Goal: Entertainment & Leisure: Browse casually

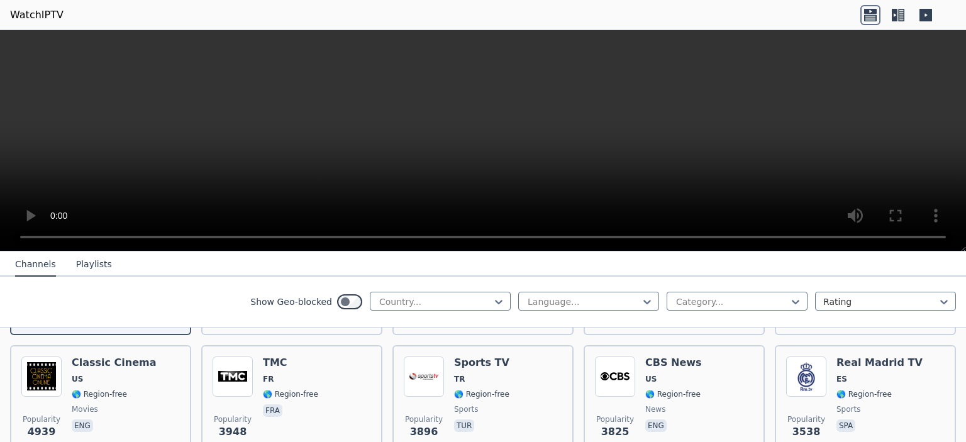
scroll to position [163, 0]
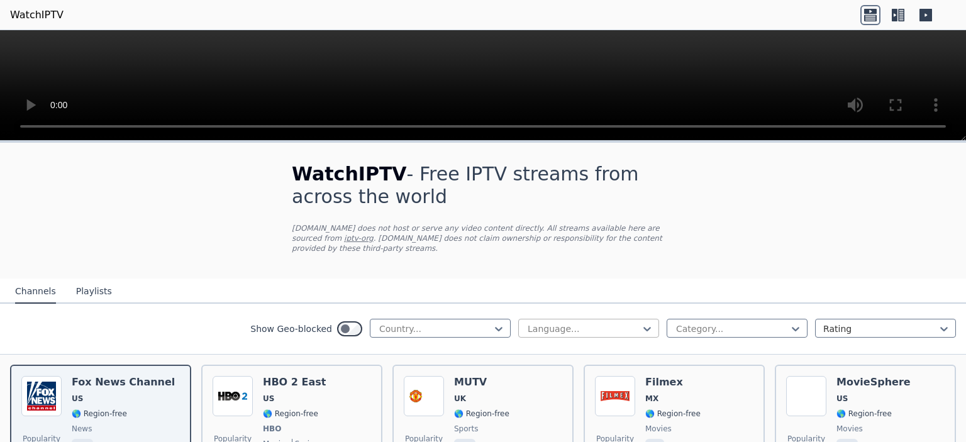
click at [565, 323] on div at bounding box center [583, 329] width 114 height 13
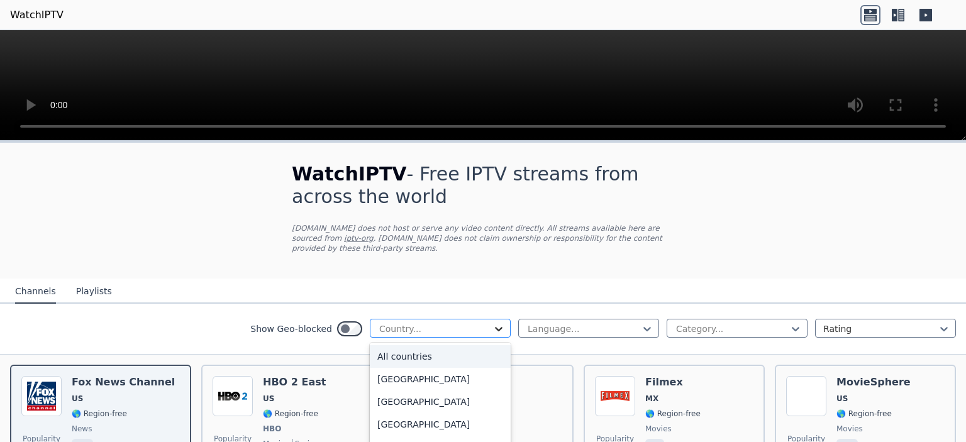
click at [499, 327] on icon at bounding box center [499, 329] width 8 height 4
click at [422, 367] on div "Poland" at bounding box center [440, 378] width 141 height 23
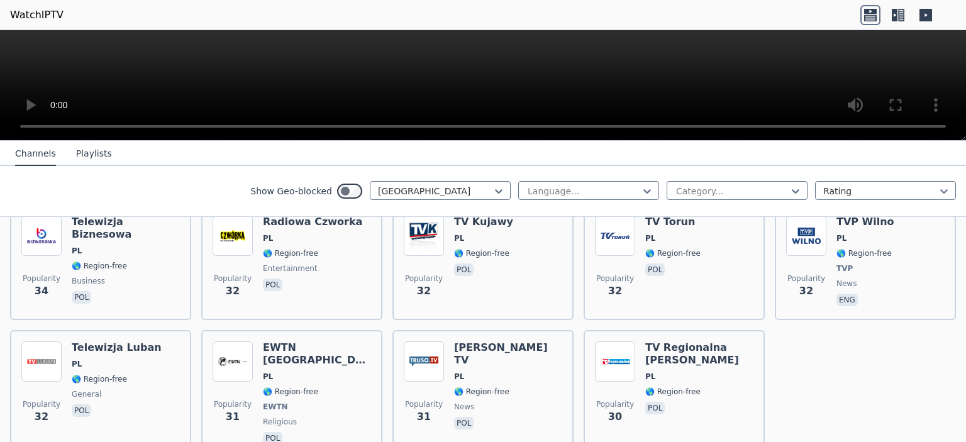
scroll to position [953, 0]
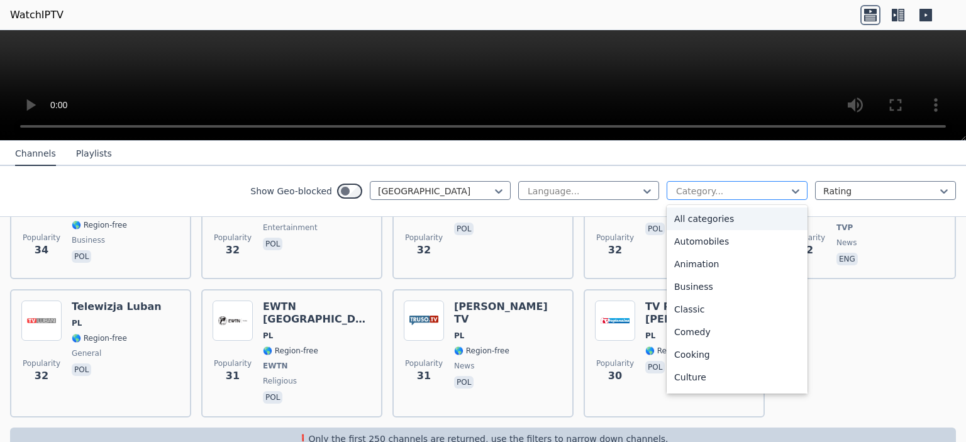
click at [762, 192] on div at bounding box center [732, 191] width 114 height 13
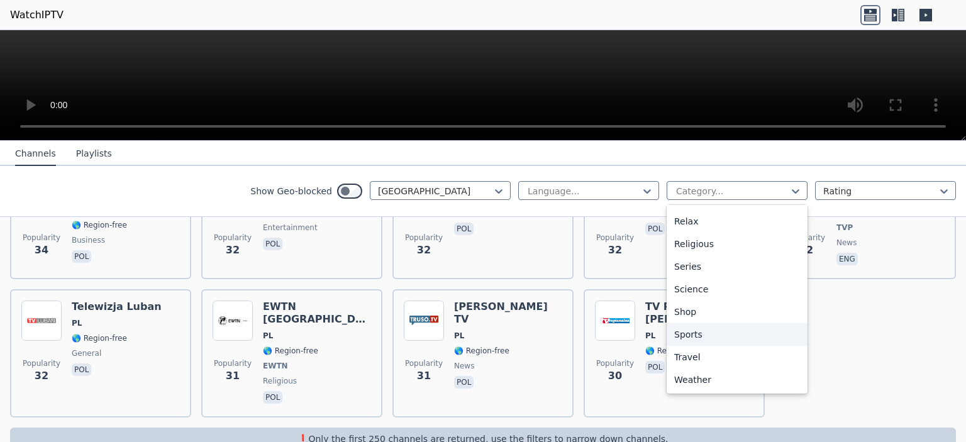
click at [692, 331] on div "Sports" at bounding box center [737, 334] width 141 height 23
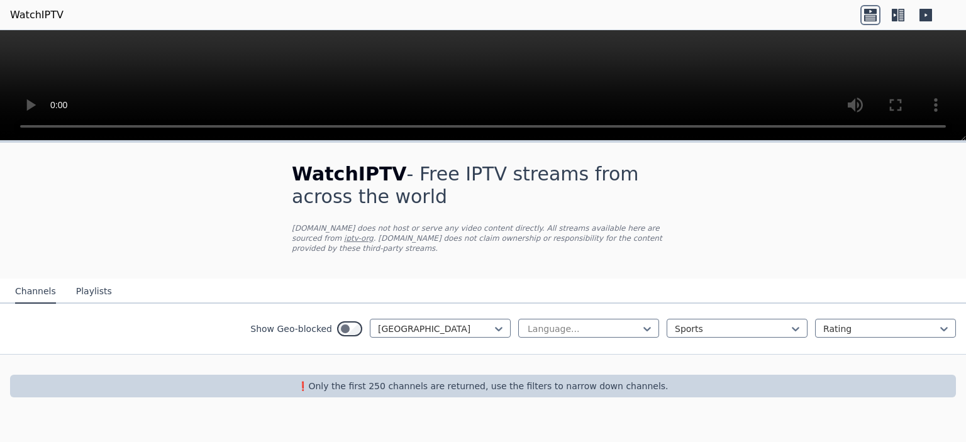
click at [86, 280] on button "Playlists" at bounding box center [94, 292] width 36 height 24
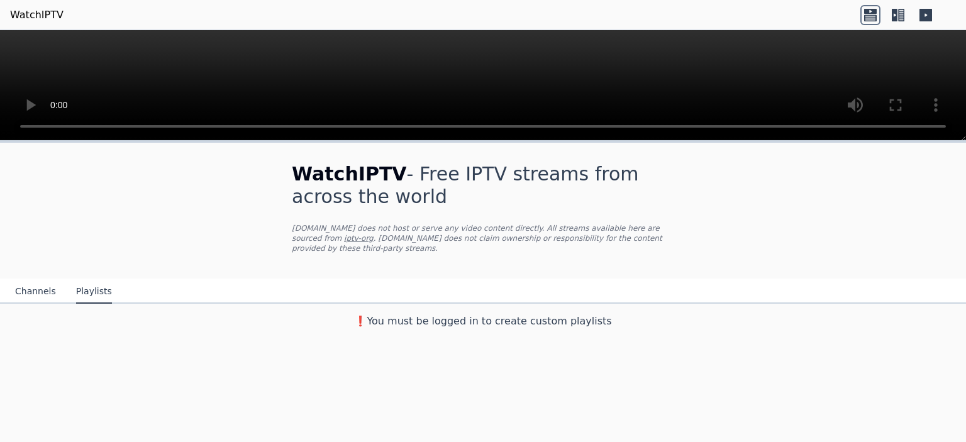
click at [33, 21] on link "WatchIPTV" at bounding box center [36, 15] width 53 height 15
